Goal: Information Seeking & Learning: Check status

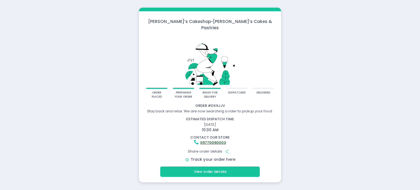
click at [208, 157] on link "Track your order here" at bounding box center [212, 159] width 45 height 5
click at [211, 167] on button "View order details" at bounding box center [209, 171] width 99 height 10
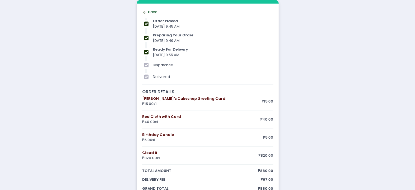
click at [150, 10] on div "Back to home Created with Sketch. Back" at bounding box center [207, 11] width 131 height 5
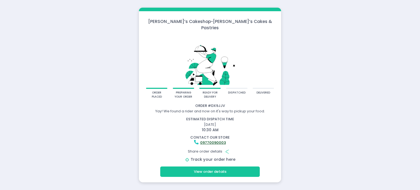
click at [228, 157] on link "Track your order here" at bounding box center [212, 159] width 45 height 5
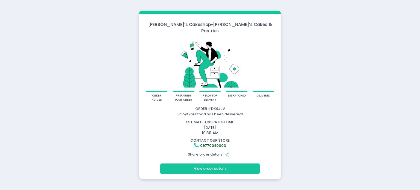
click at [309, 152] on div "[PERSON_NAME]’s Cakeshop - [PERSON_NAME]’s Cakes & Pastries order placed prepar…" at bounding box center [210, 95] width 420 height 190
click at [228, 164] on button "View order details" at bounding box center [209, 168] width 99 height 10
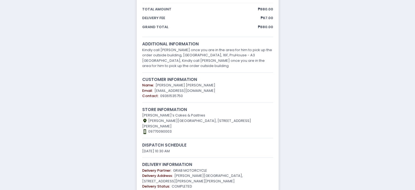
scroll to position [170, 0]
